Goal: Transaction & Acquisition: Purchase product/service

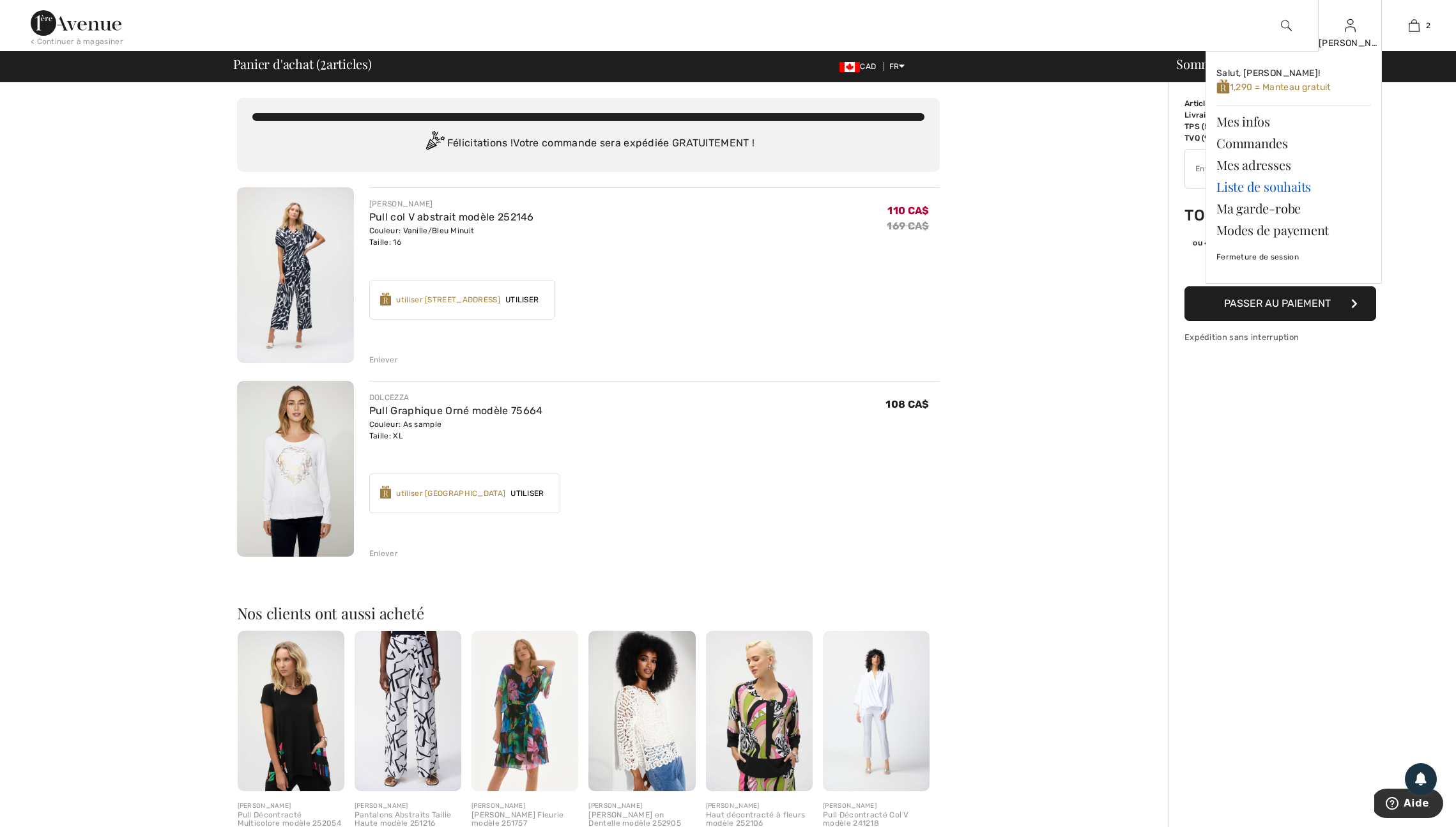
click at [1272, 188] on link "Liste de souhaits" at bounding box center [1294, 187] width 155 height 22
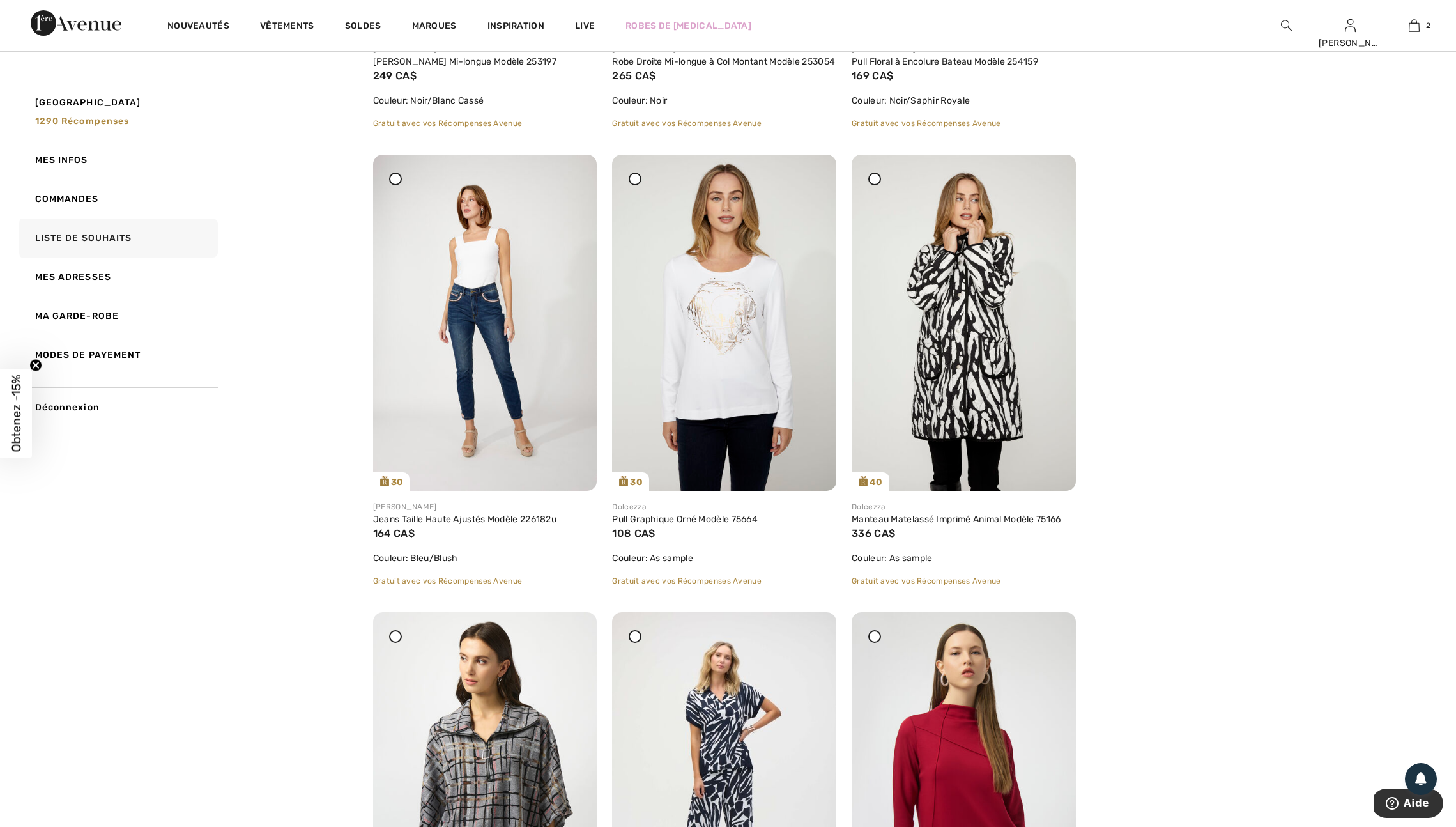
scroll to position [1393, 0]
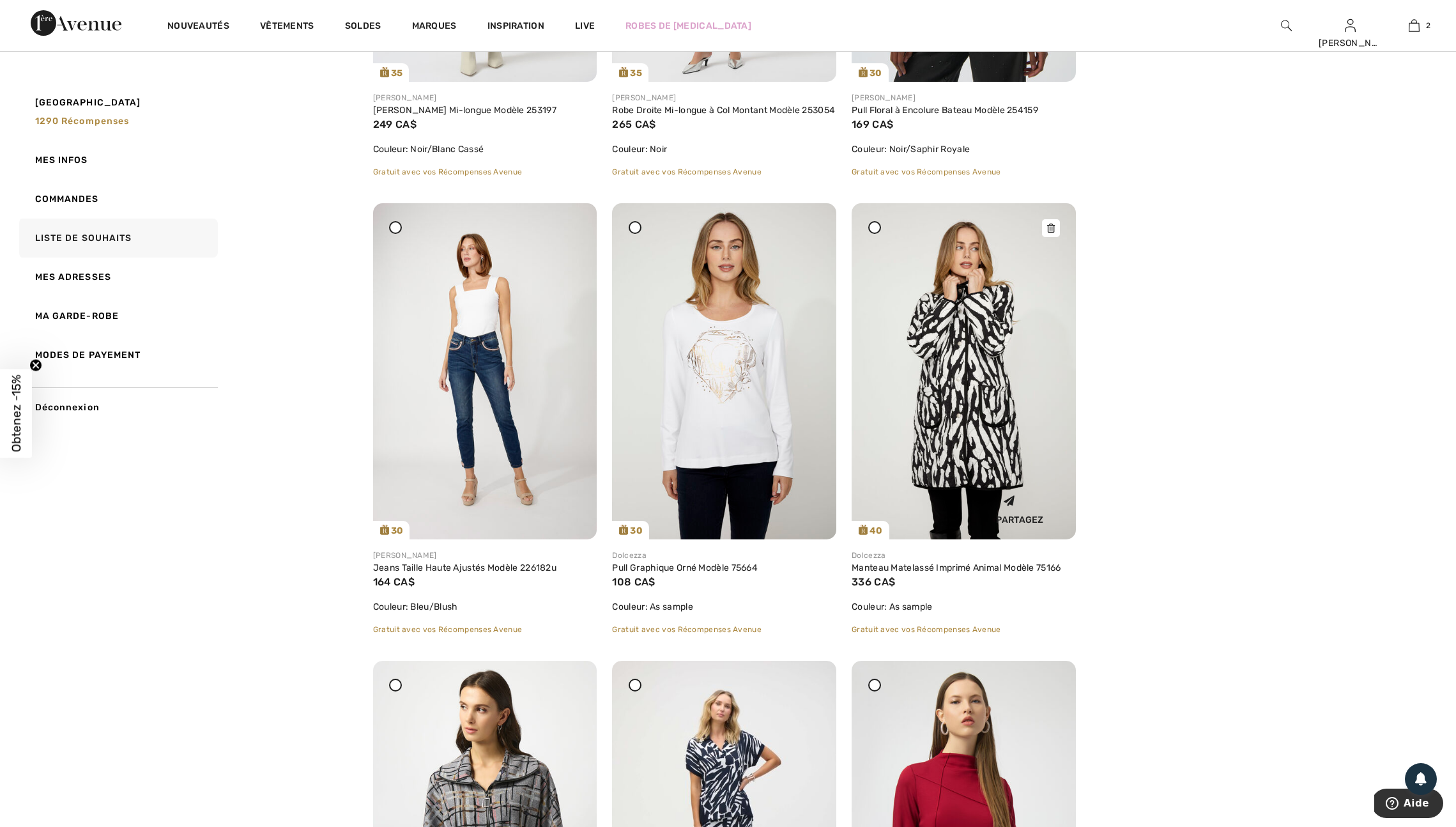
click at [905, 460] on img at bounding box center [963, 371] width 224 height 336
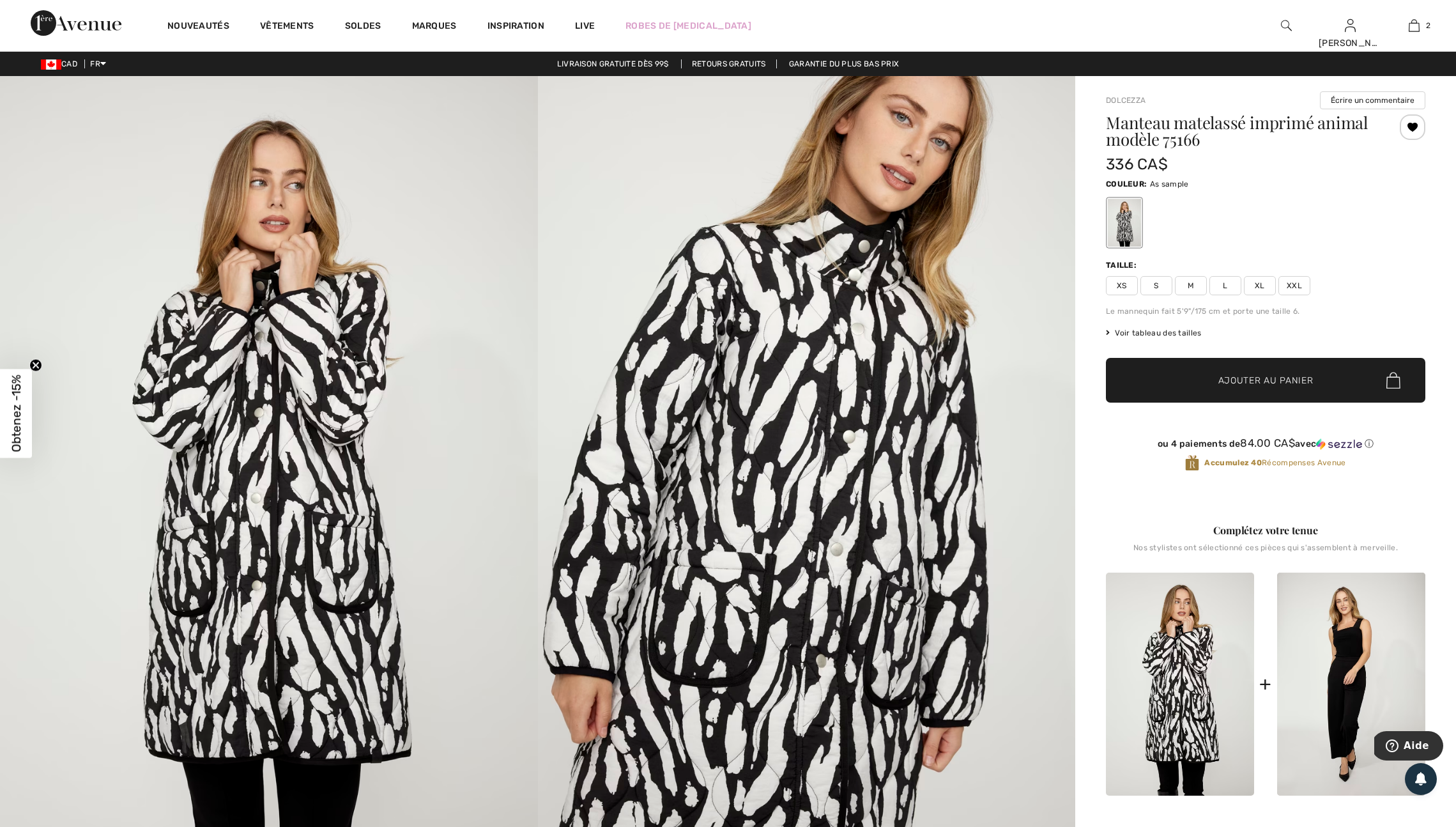
click at [1305, 295] on span "XXL" at bounding box center [1294, 286] width 32 height 19
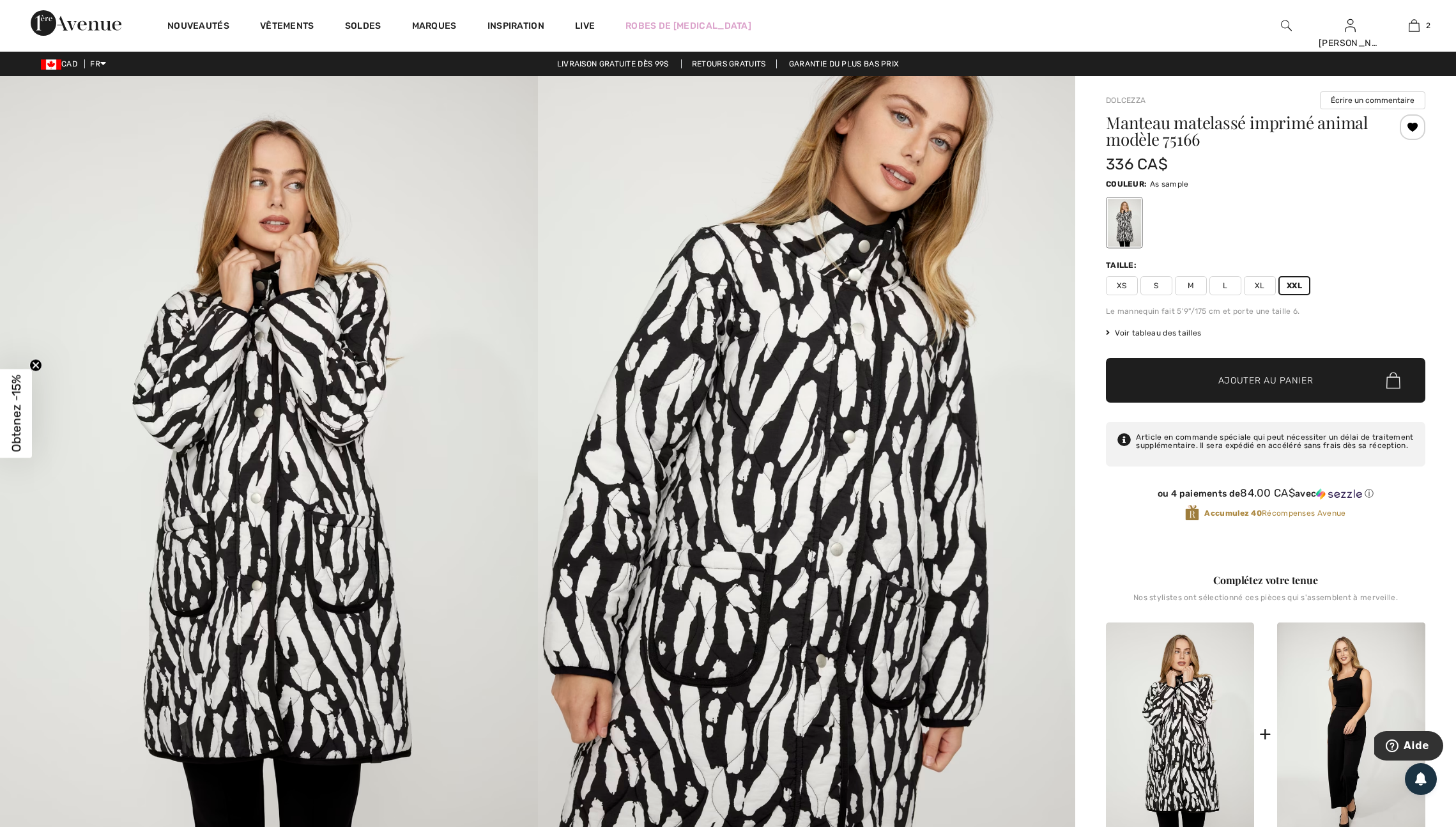
click at [1276, 387] on span "Ajouter au panier" at bounding box center [1265, 381] width 95 height 13
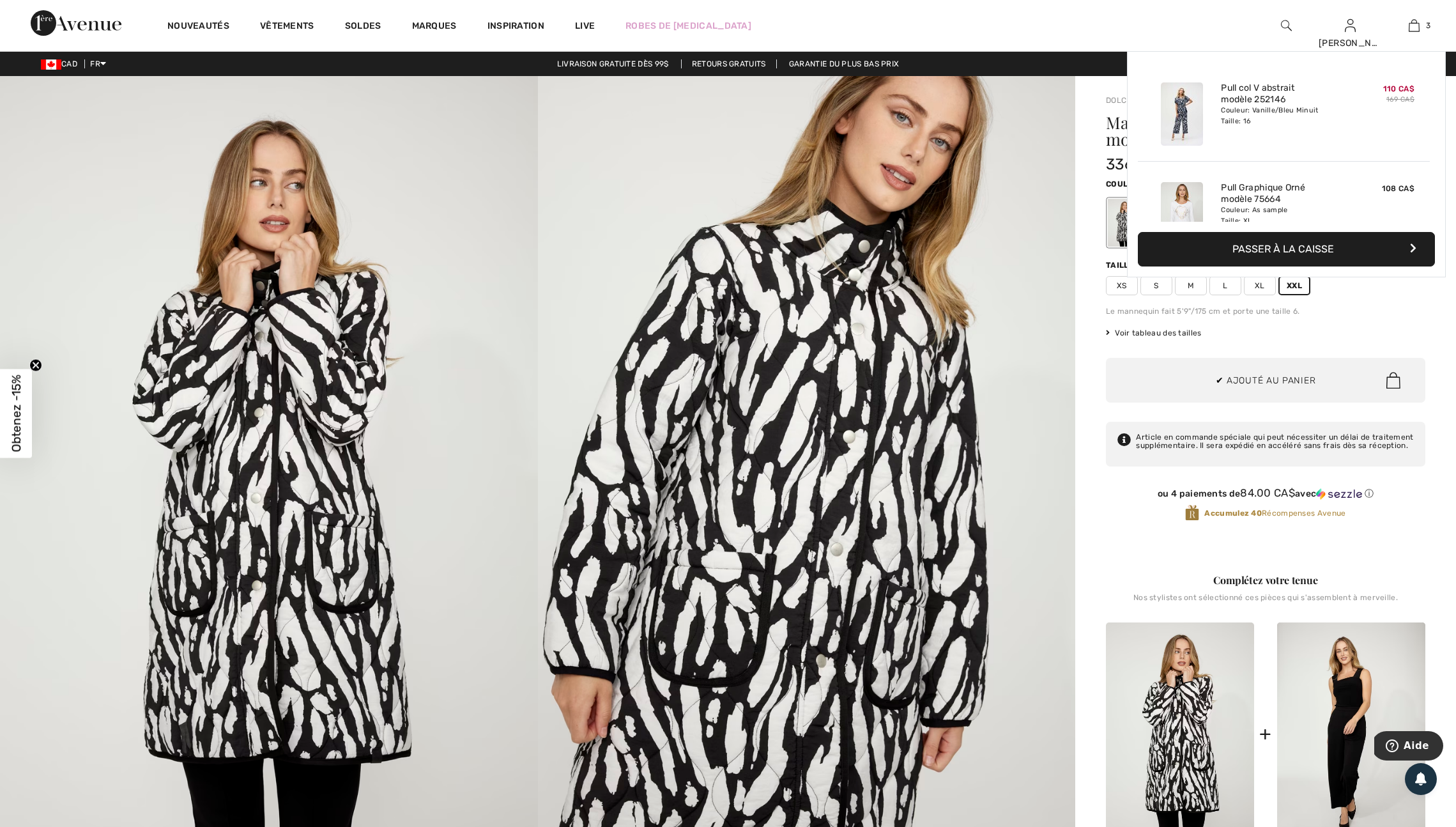
scroll to position [166, 0]
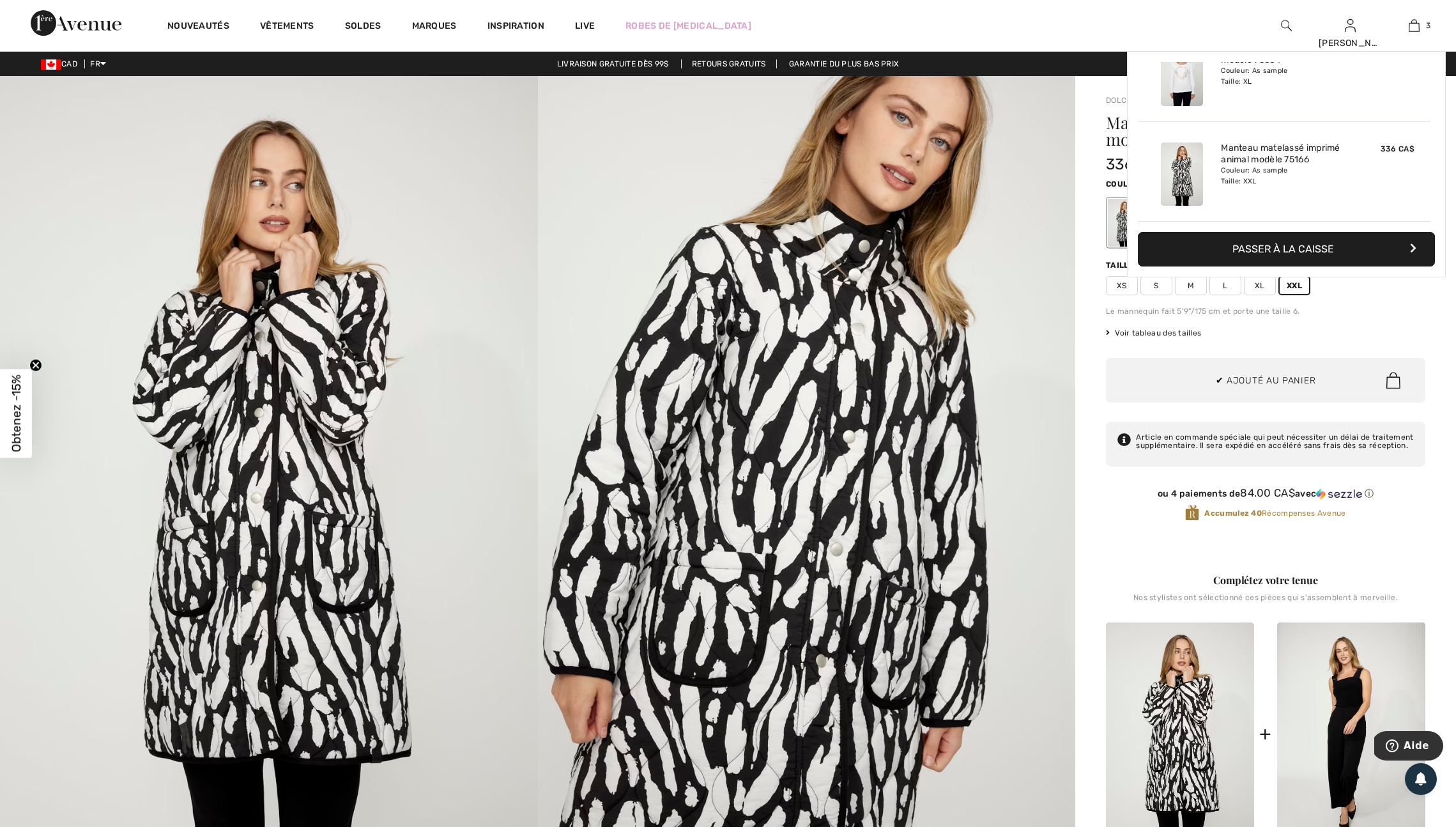
click at [1008, 362] on img at bounding box center [807, 479] width 538 height 807
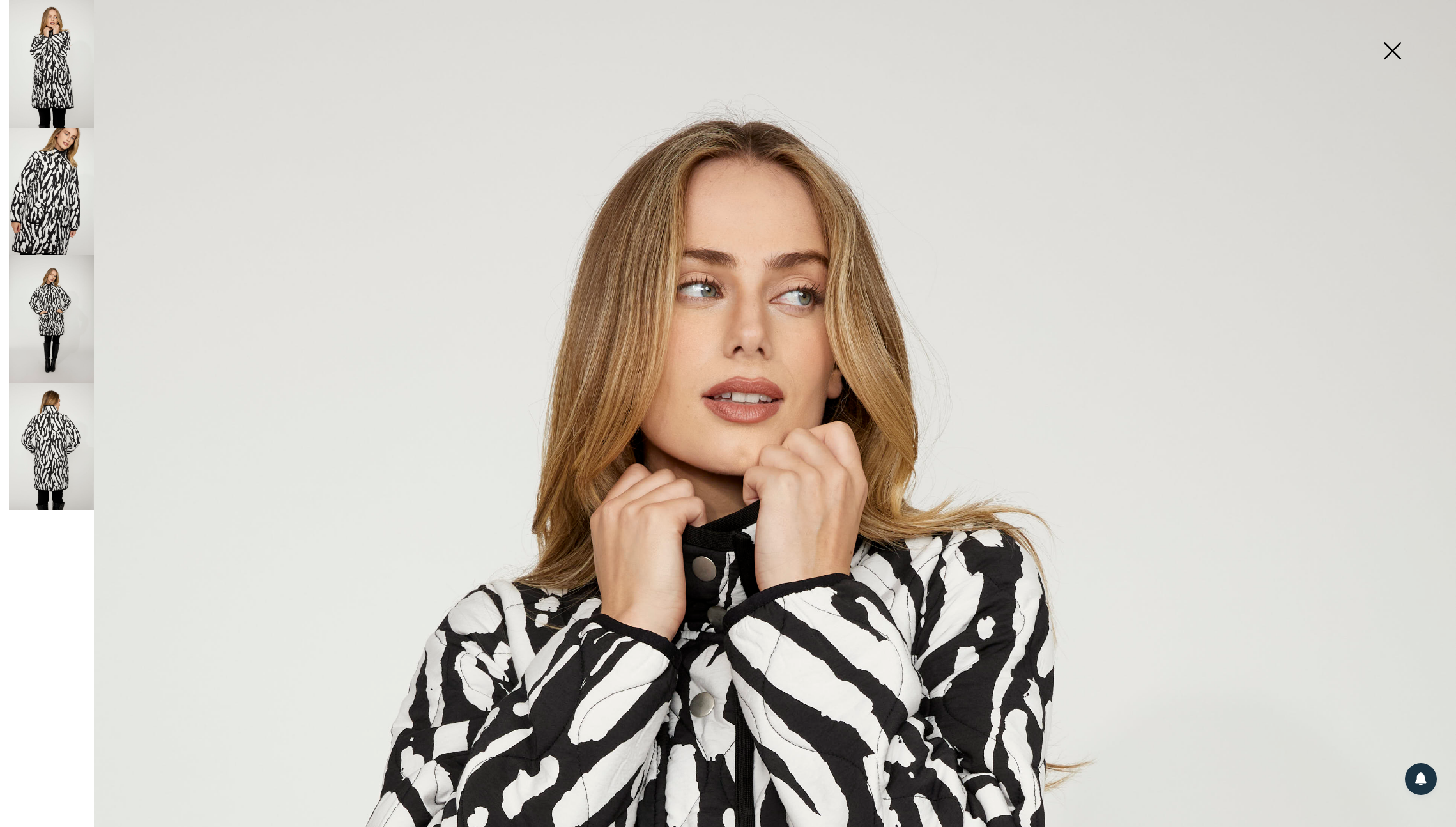
click at [1395, 45] on img at bounding box center [1391, 52] width 64 height 66
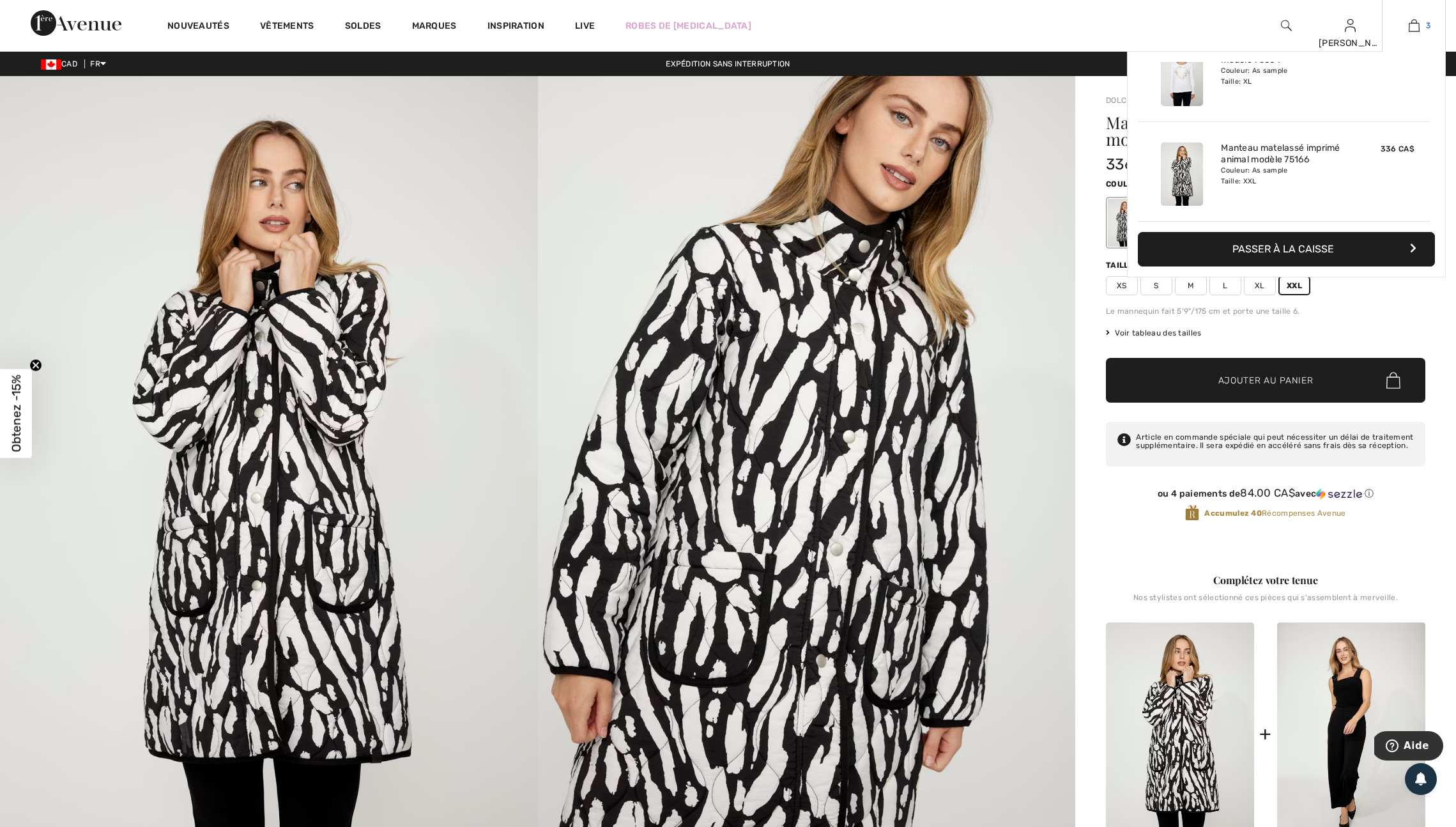
click at [1409, 24] on img at bounding box center [1414, 25] width 11 height 15
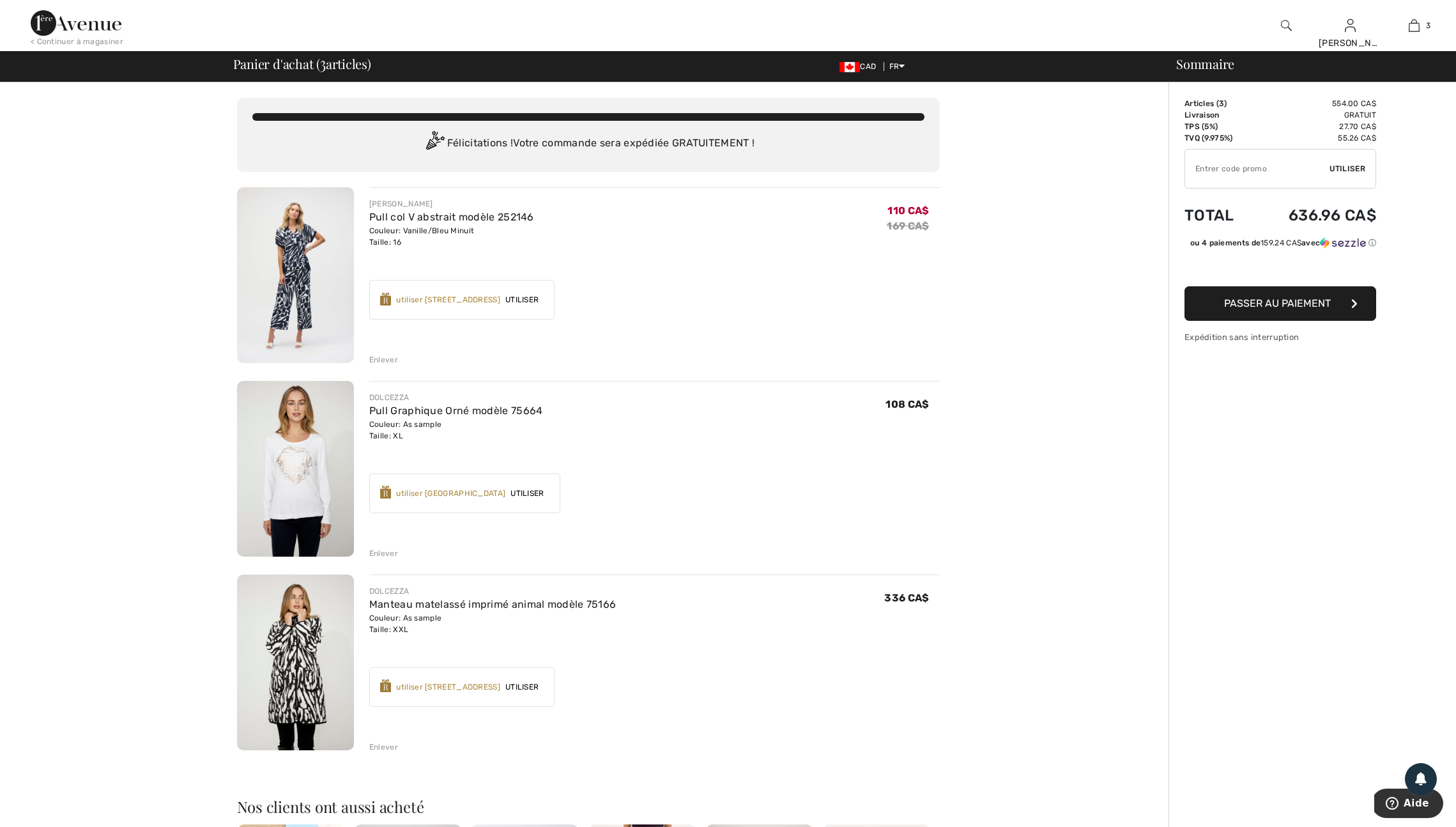
click at [459, 693] on div "utiliser [STREET_ADDRESS]" at bounding box center [448, 687] width 104 height 12
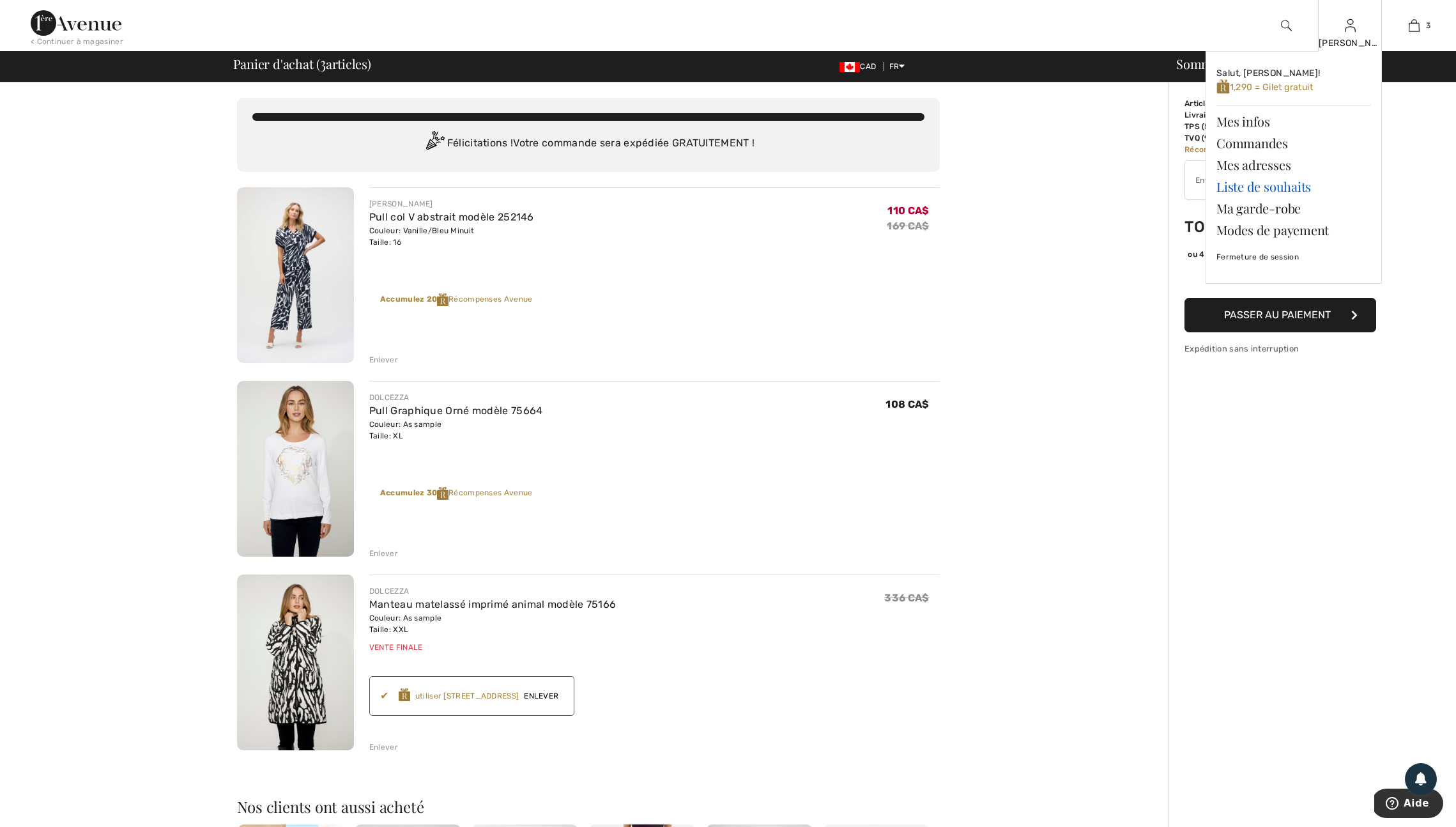
click at [1258, 189] on link "Liste de souhaits" at bounding box center [1294, 187] width 155 height 22
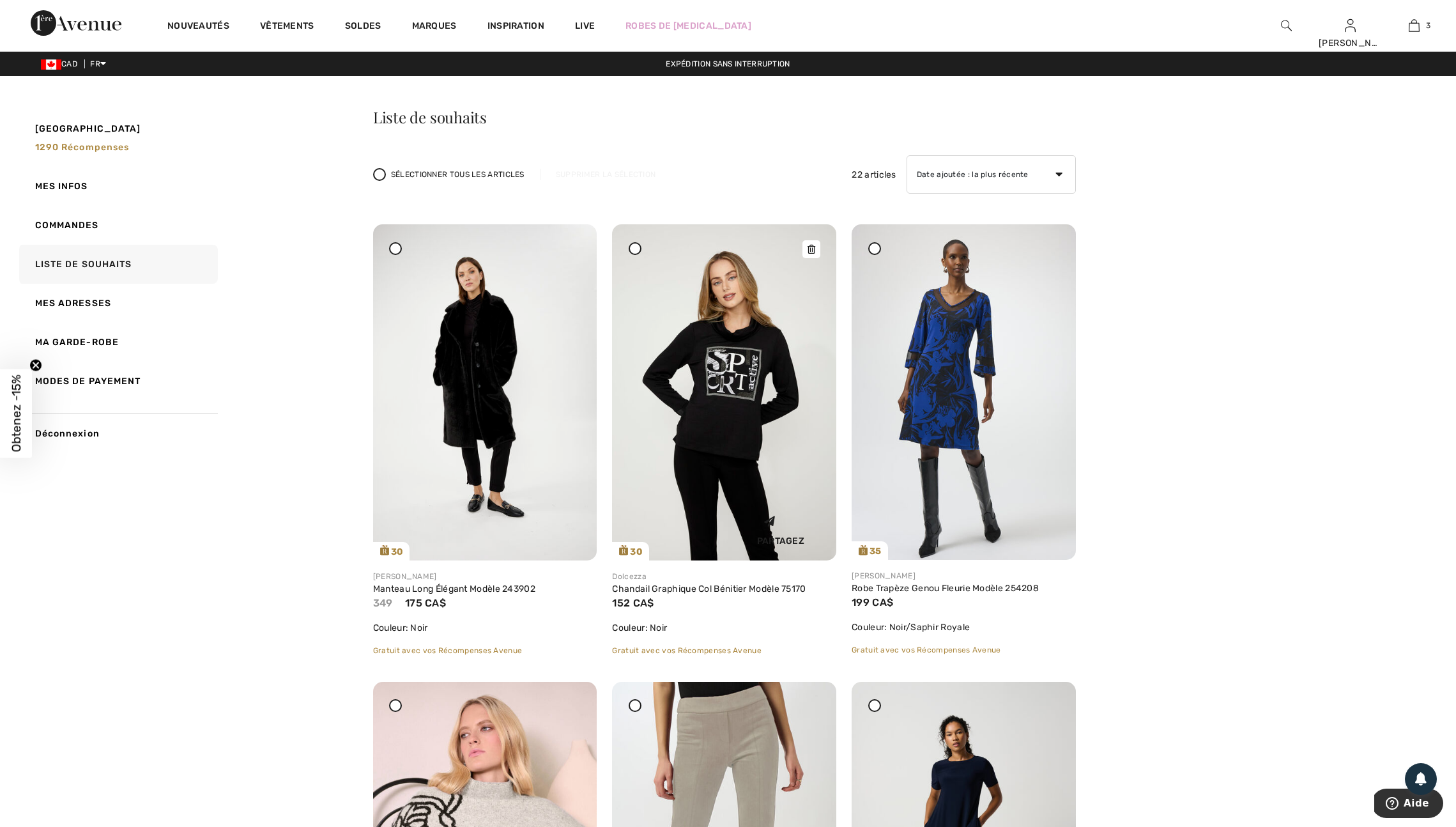
click at [743, 435] on img at bounding box center [724, 392] width 224 height 336
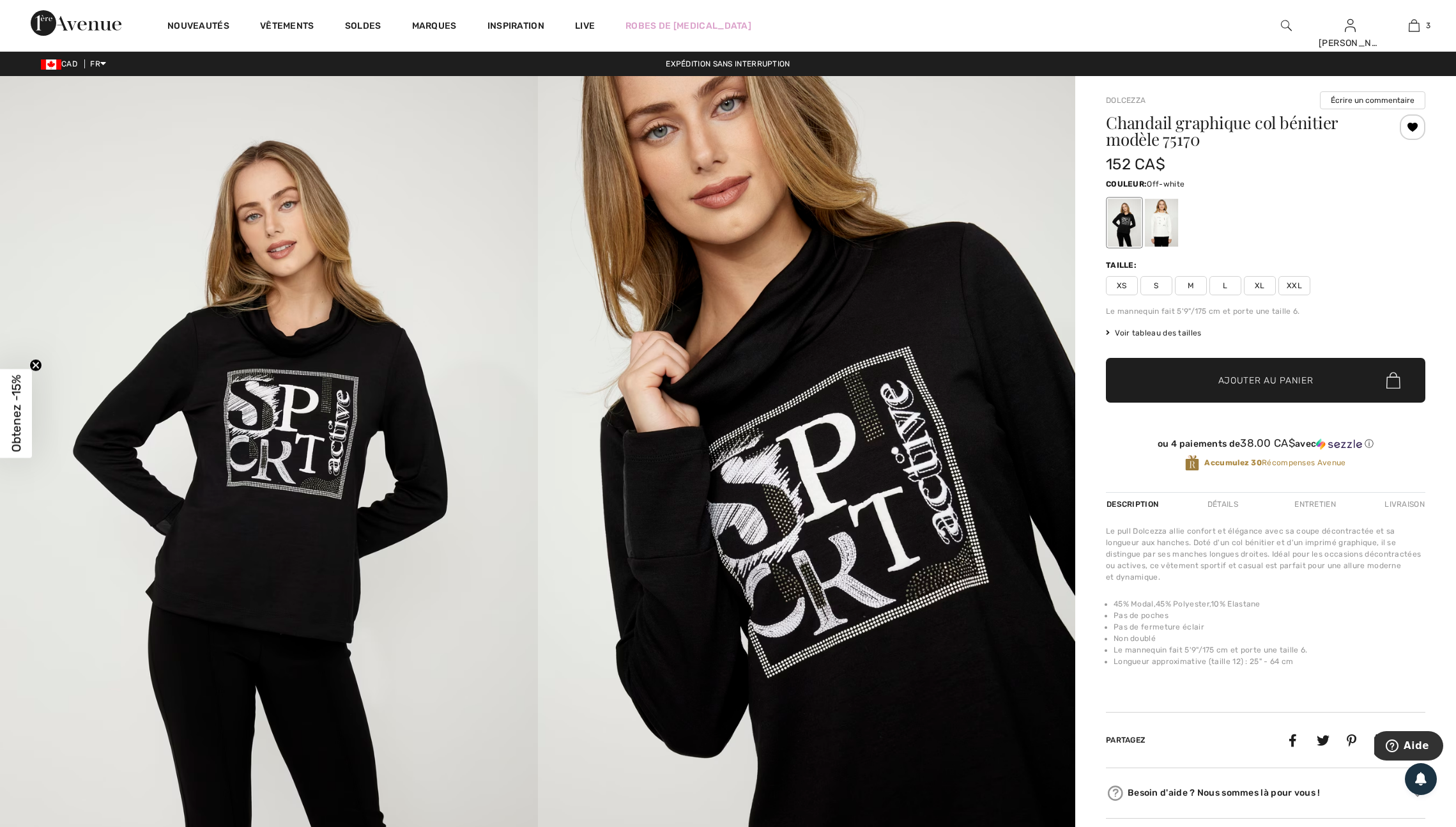
drag, startPoint x: 1176, startPoint y: 223, endPoint x: 1172, endPoint y: 229, distance: 7.2
click at [1176, 223] on div at bounding box center [1161, 223] width 33 height 48
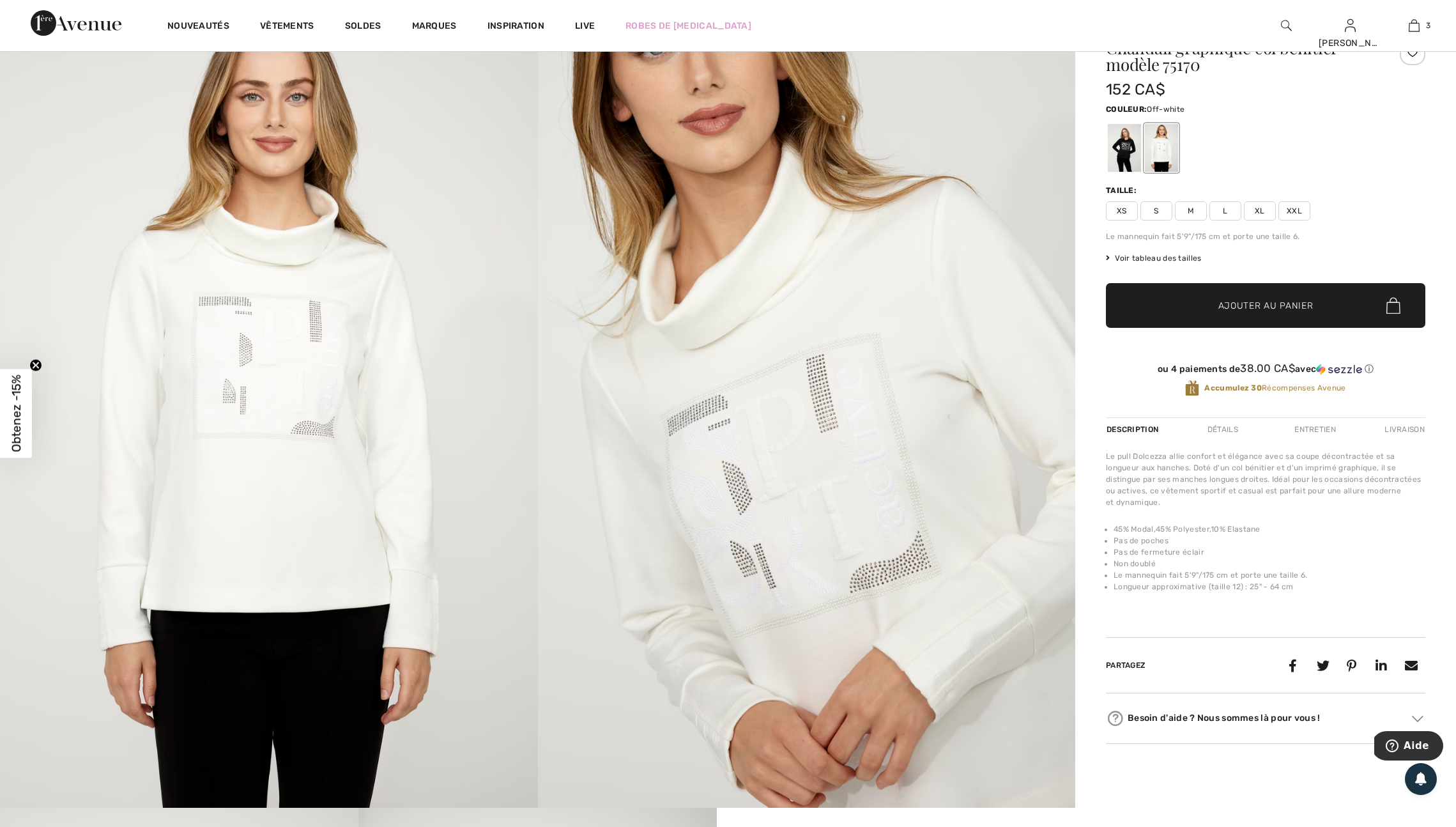
scroll to position [64, 0]
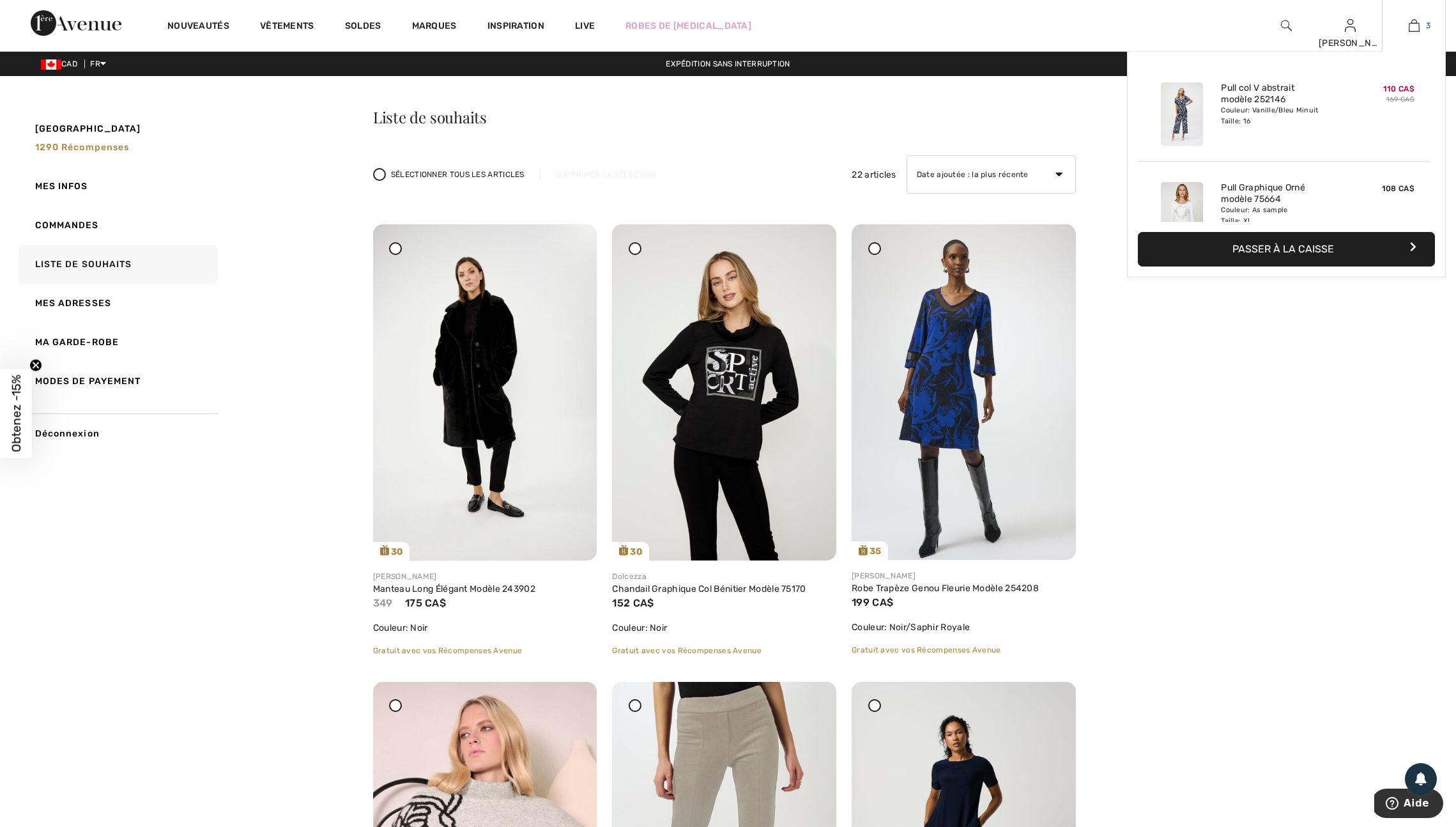
click at [1414, 28] on img at bounding box center [1414, 25] width 11 height 15
